Goal: Task Accomplishment & Management: Manage account settings

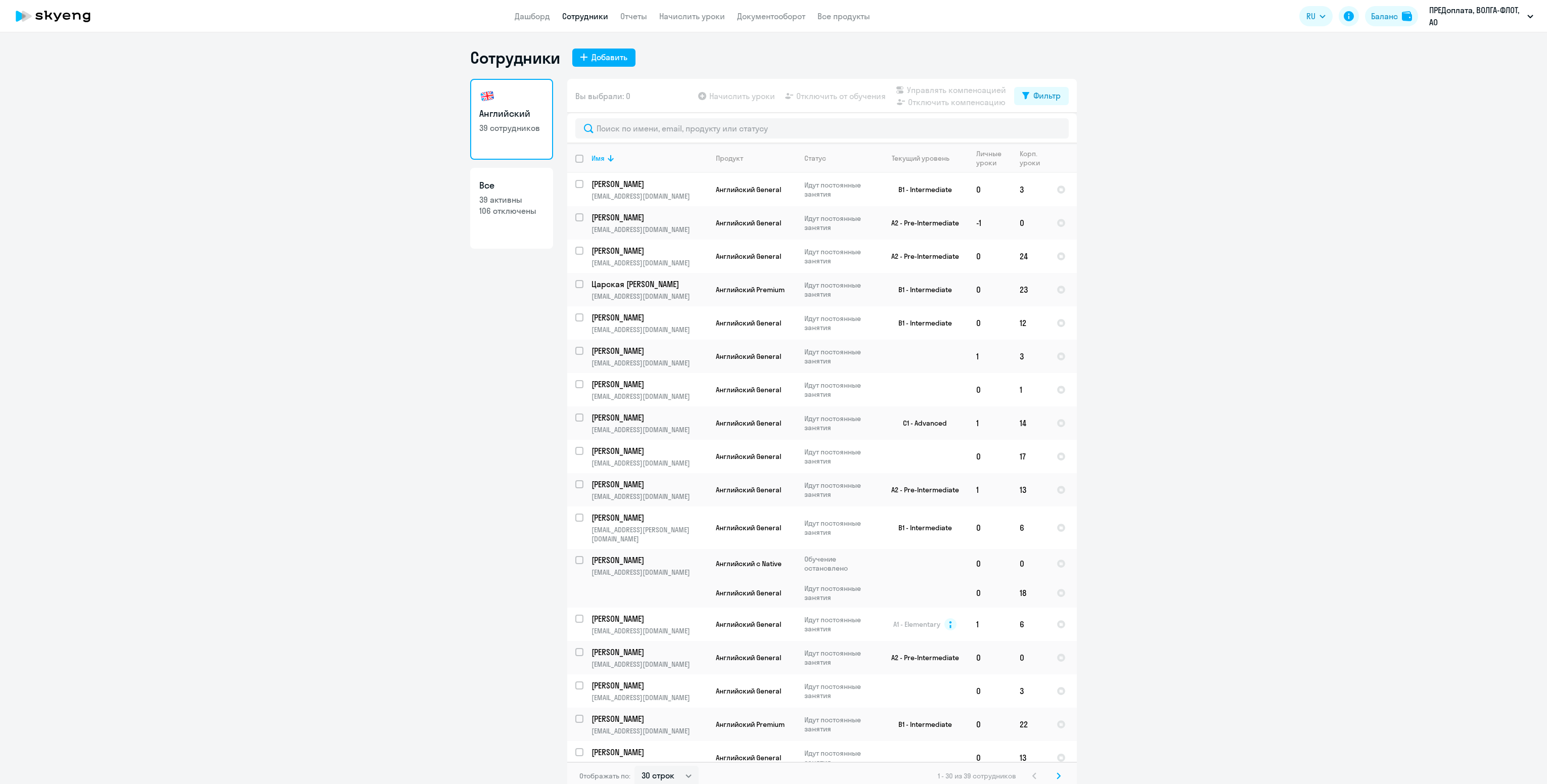
select select "30"
click at [652, 136] on input "text" at bounding box center [822, 128] width 493 height 20
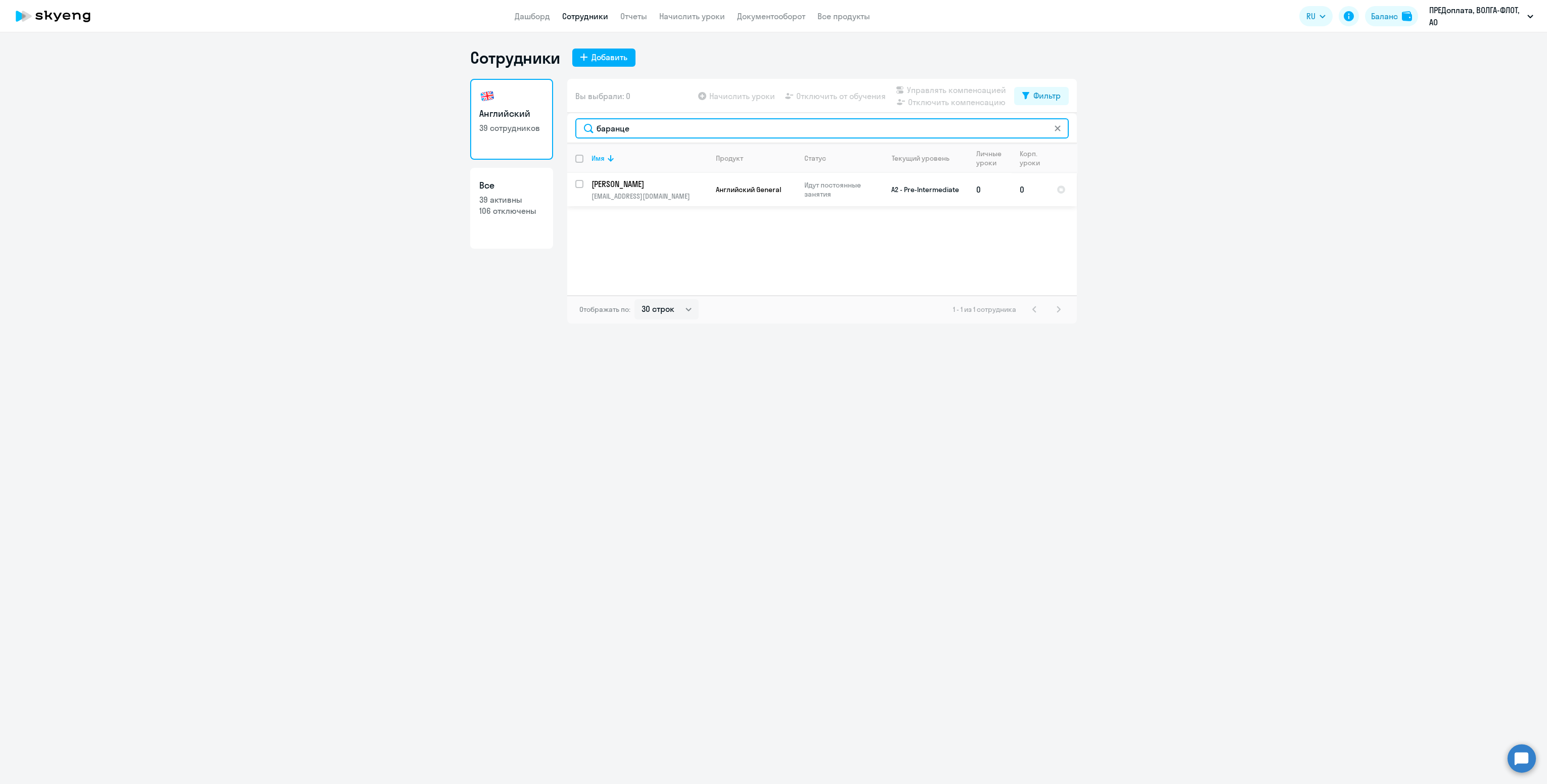
type input "баранце"
click at [577, 185] on input "select row 14126778" at bounding box center [585, 190] width 20 height 20
checkbox input "true"
click at [757, 92] on span "Начислить уроки" at bounding box center [742, 96] width 66 height 12
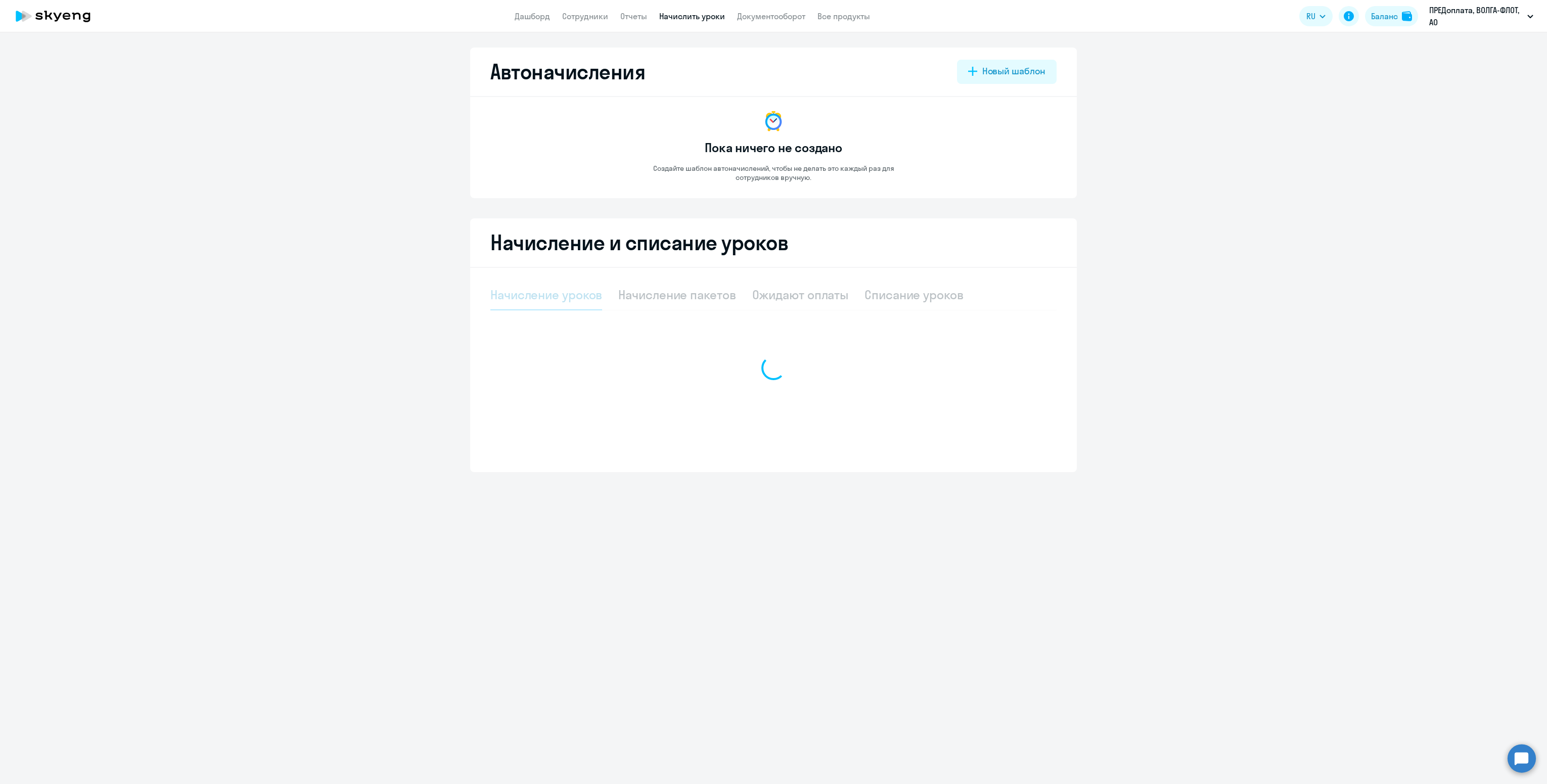
select select "10"
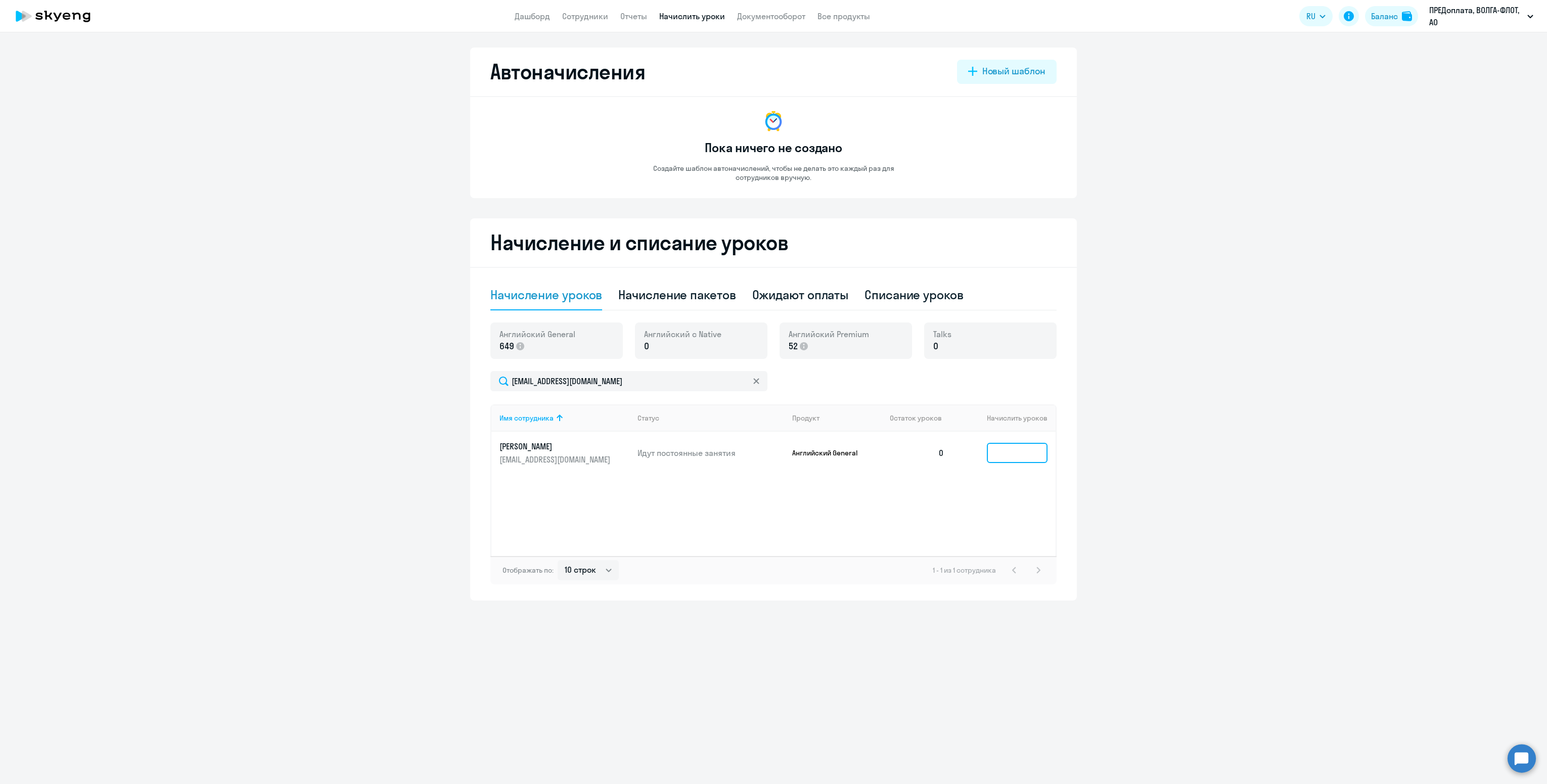
click at [1015, 457] on input at bounding box center [1017, 453] width 61 height 20
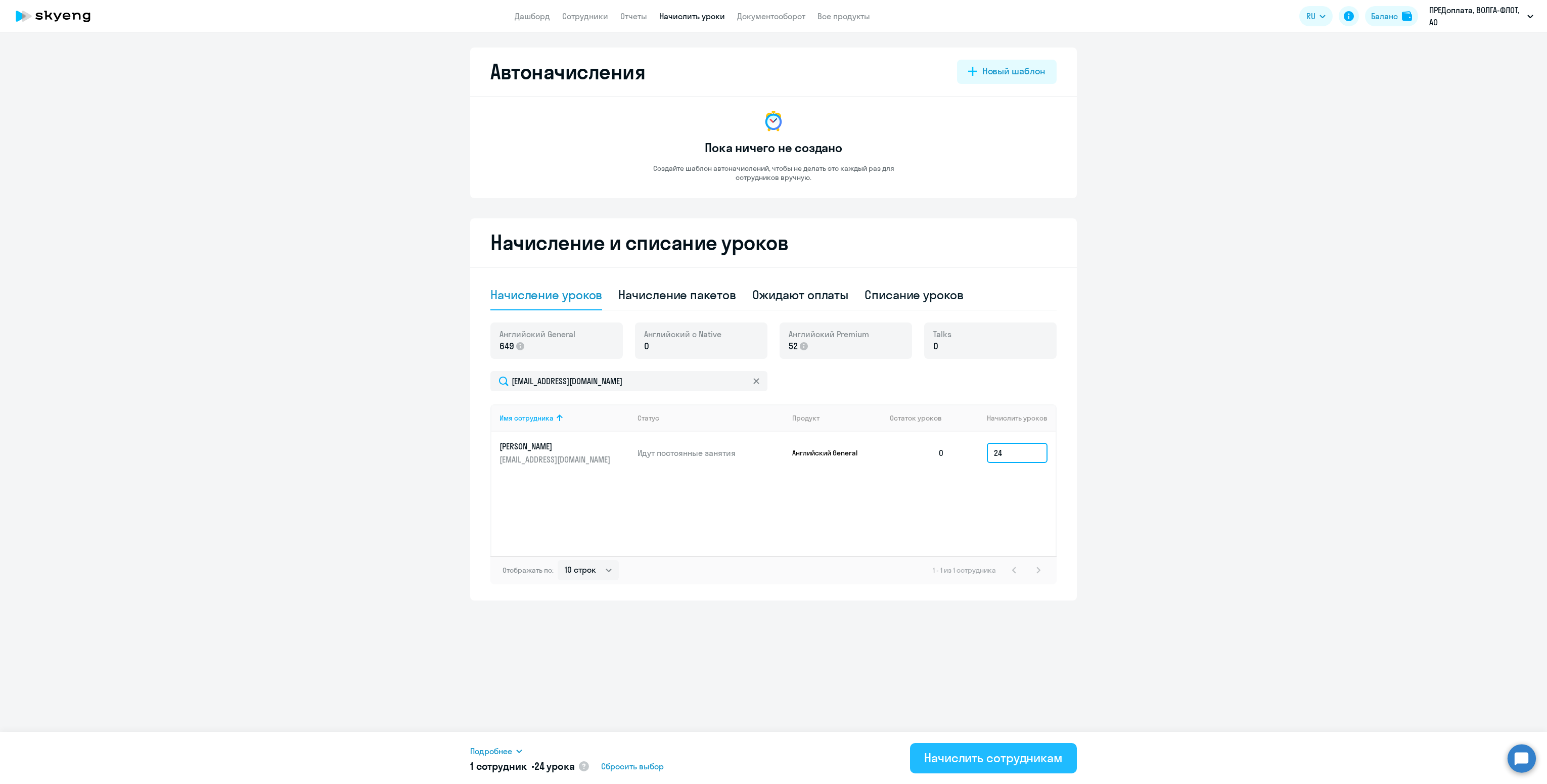
type input "24"
click at [985, 759] on div "Начислить сотрудникам" at bounding box center [993, 757] width 138 height 16
